Goal: Information Seeking & Learning: Learn about a topic

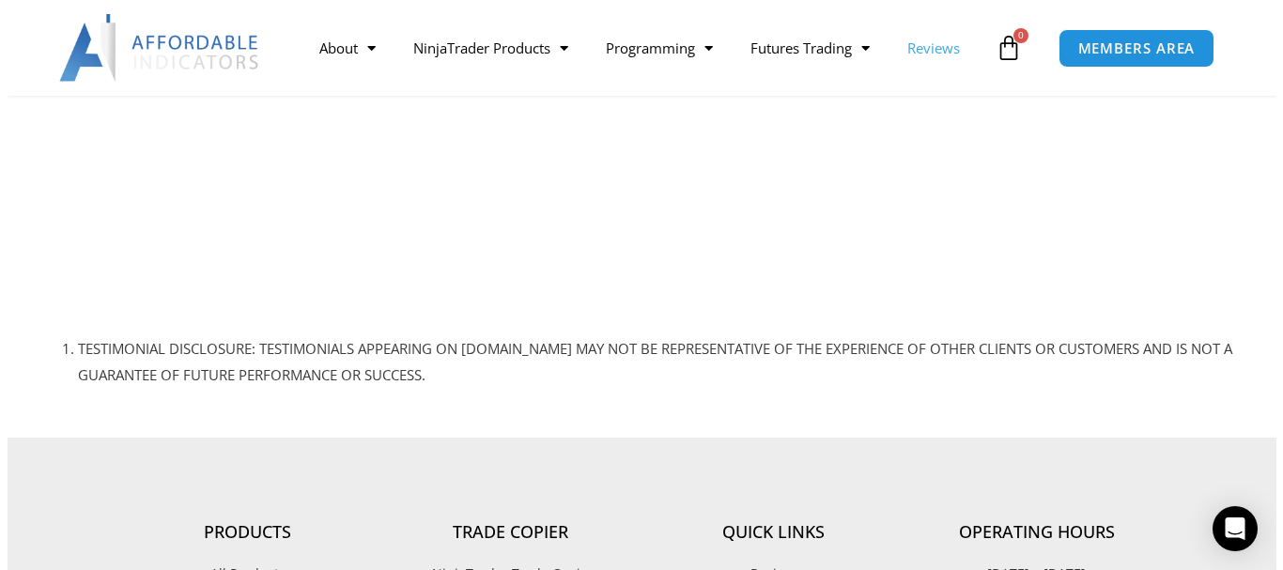
scroll to position [1753, 0]
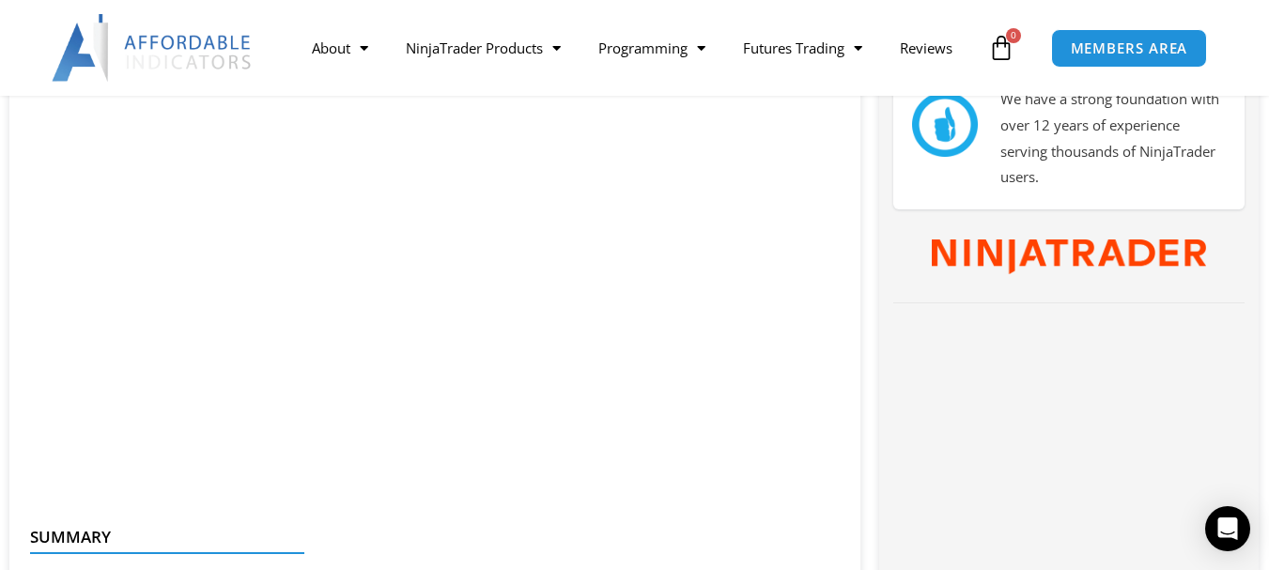
scroll to position [989, 0]
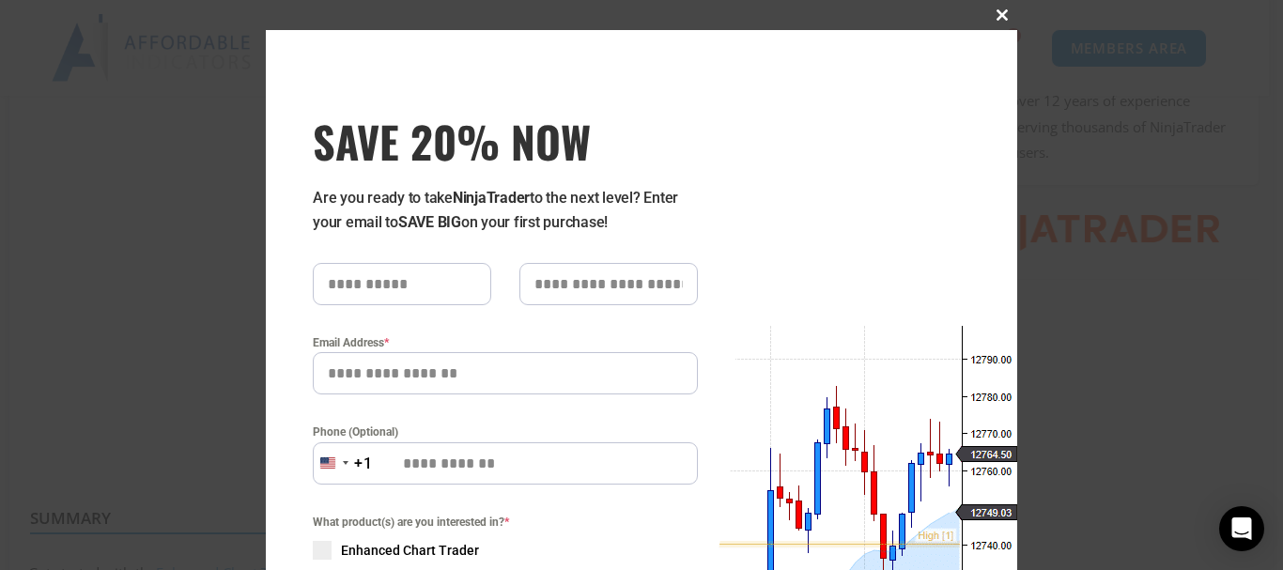
click at [993, 16] on span at bounding box center [1002, 14] width 30 height 11
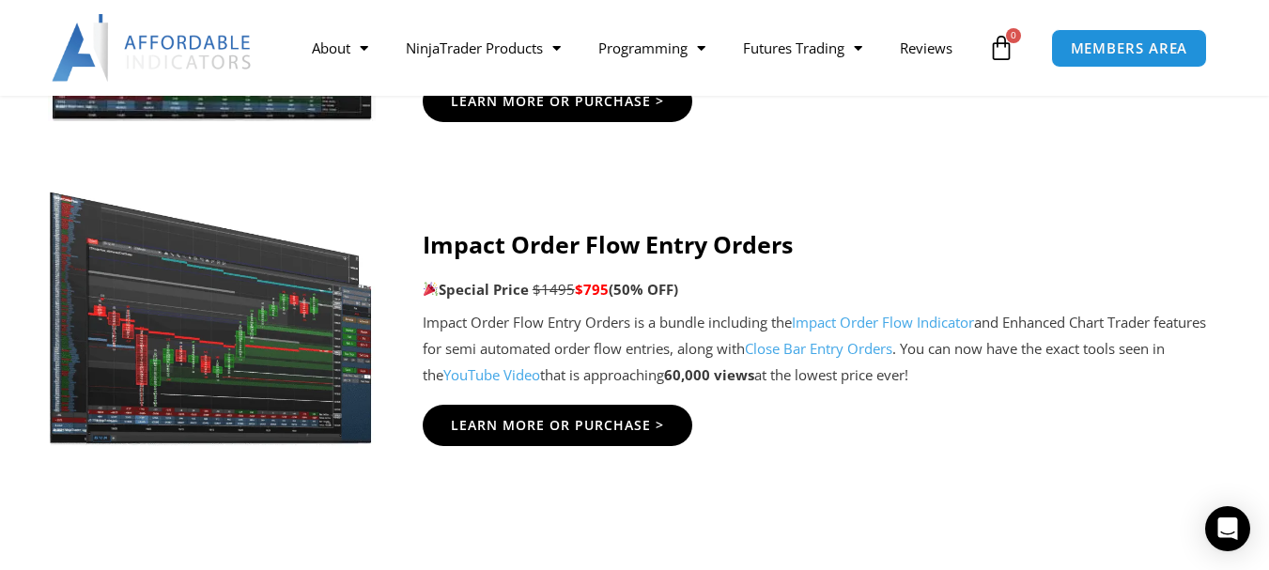
scroll to position [4395, 0]
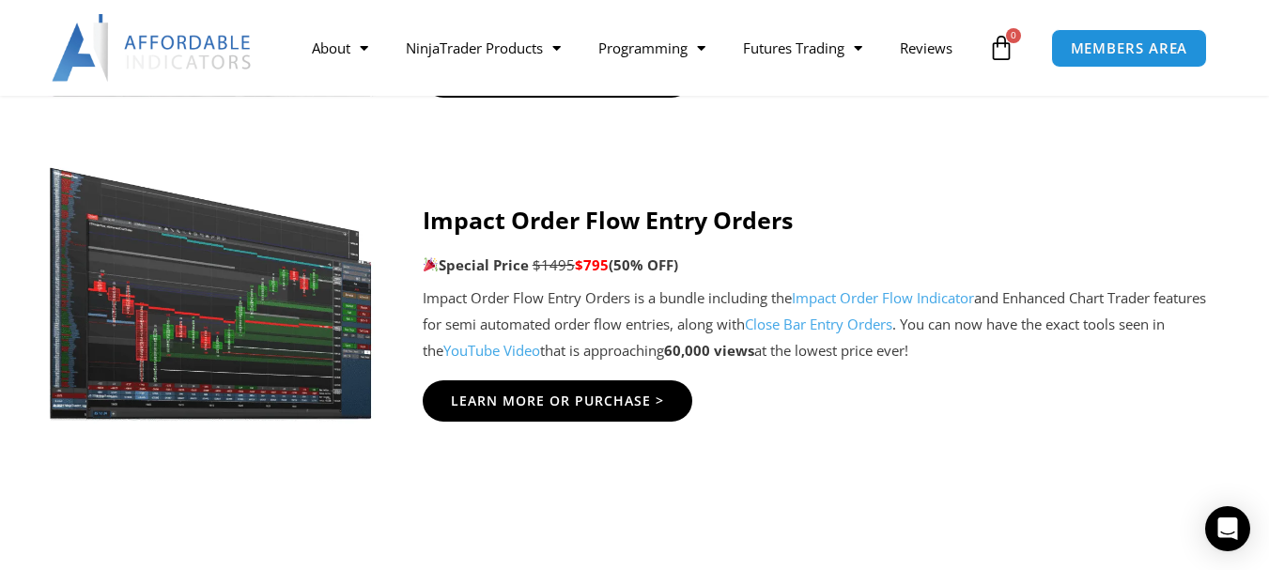
click at [507, 354] on link "YouTube Video" at bounding box center [491, 350] width 97 height 19
